Goal: Use online tool/utility: Utilize a website feature to perform a specific function

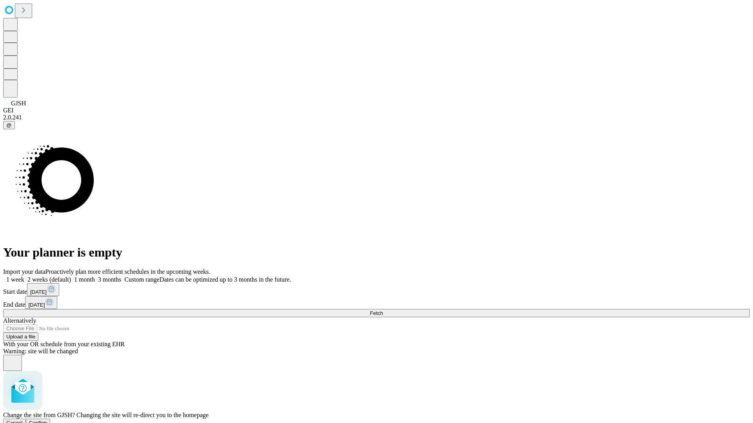
click at [47, 420] on span "Confirm" at bounding box center [38, 423] width 18 height 6
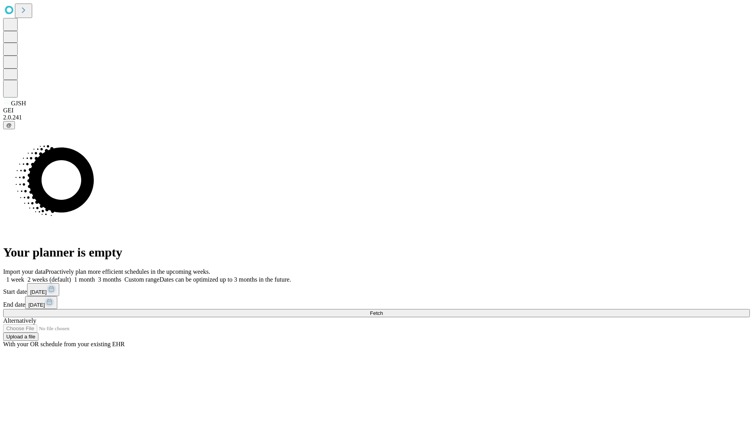
click at [24, 276] on label "1 week" at bounding box center [13, 279] width 21 height 7
click at [383, 310] on span "Fetch" at bounding box center [376, 313] width 13 height 6
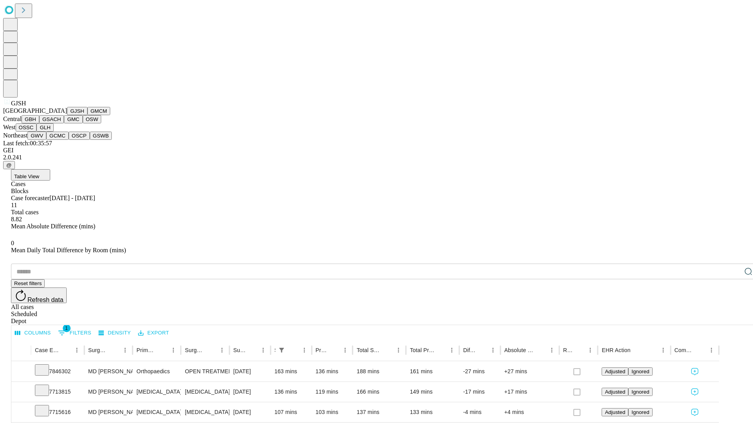
click at [87, 115] on button "GMCM" at bounding box center [98, 111] width 23 height 8
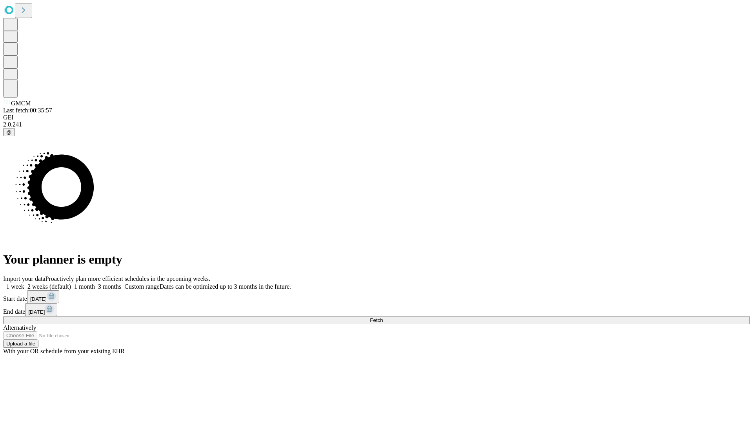
click at [24, 283] on label "1 week" at bounding box center [13, 286] width 21 height 7
click at [383, 318] on span "Fetch" at bounding box center [376, 321] width 13 height 6
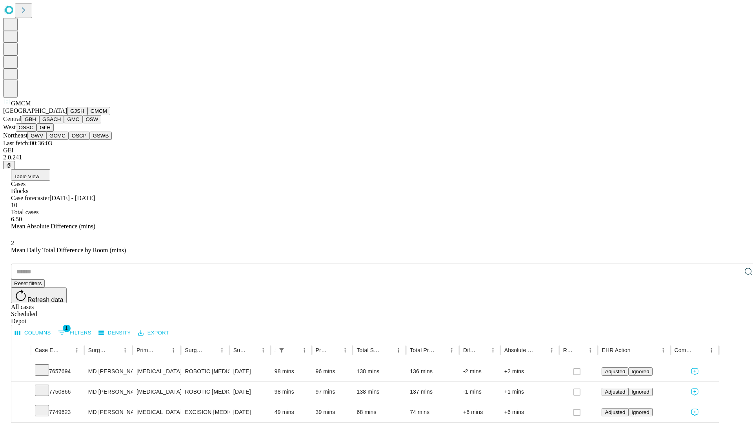
click at [39, 123] on button "GBH" at bounding box center [31, 119] width 18 height 8
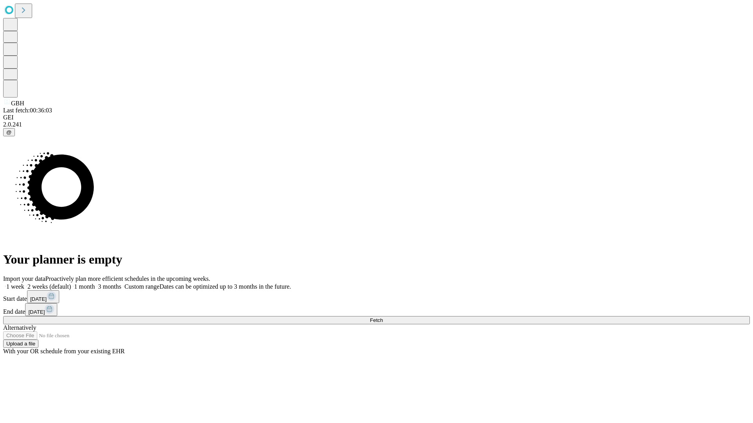
click at [24, 283] on label "1 week" at bounding box center [13, 286] width 21 height 7
click at [383, 318] on span "Fetch" at bounding box center [376, 321] width 13 height 6
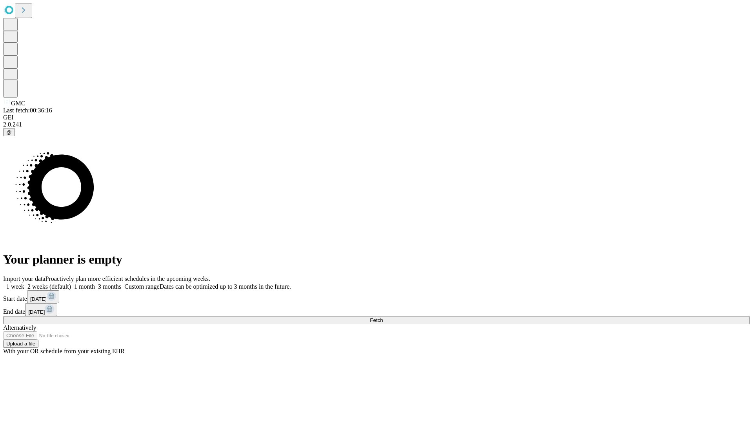
click at [24, 283] on label "1 week" at bounding box center [13, 286] width 21 height 7
click at [383, 318] on span "Fetch" at bounding box center [376, 321] width 13 height 6
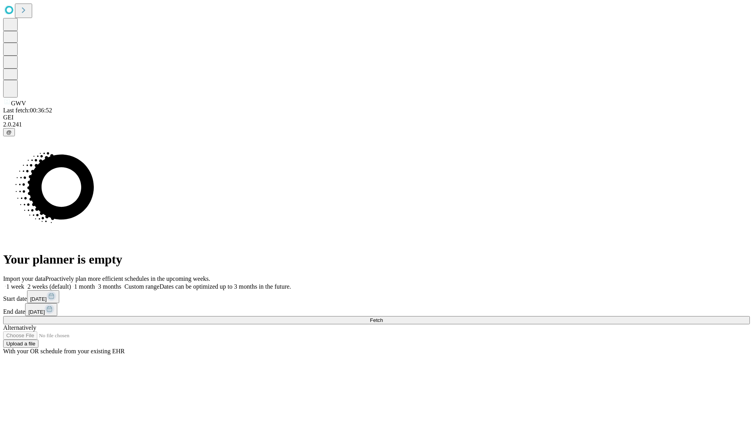
click at [24, 283] on label "1 week" at bounding box center [13, 286] width 21 height 7
click at [383, 318] on span "Fetch" at bounding box center [376, 321] width 13 height 6
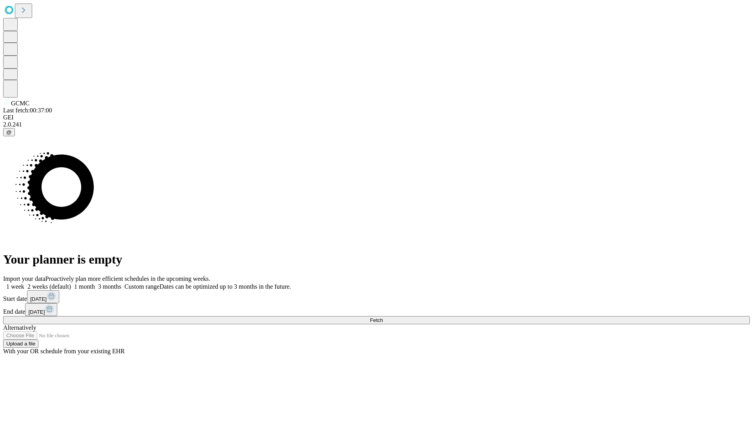
click at [24, 283] on label "1 week" at bounding box center [13, 286] width 21 height 7
click at [383, 318] on span "Fetch" at bounding box center [376, 321] width 13 height 6
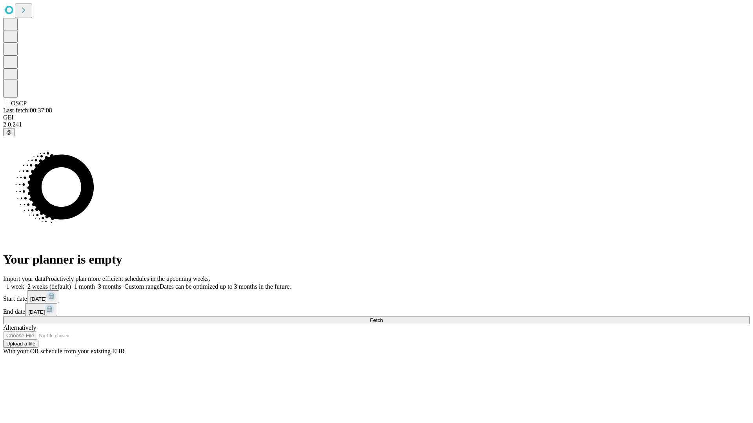
click at [24, 283] on label "1 week" at bounding box center [13, 286] width 21 height 7
click at [383, 318] on span "Fetch" at bounding box center [376, 321] width 13 height 6
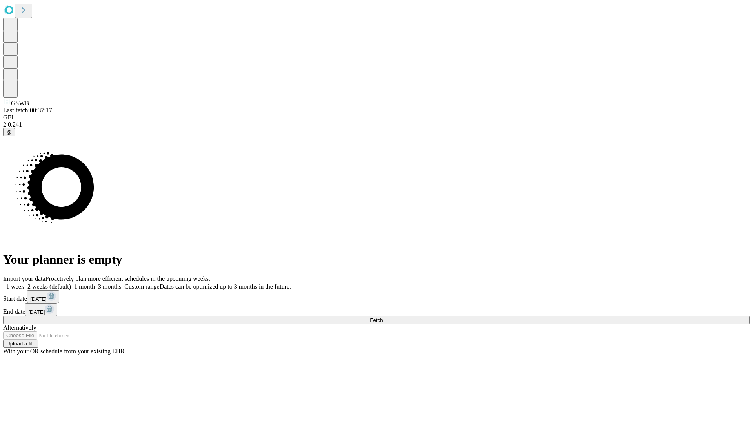
click at [24, 283] on label "1 week" at bounding box center [13, 286] width 21 height 7
click at [383, 318] on span "Fetch" at bounding box center [376, 321] width 13 height 6
